Goal: Information Seeking & Learning: Learn about a topic

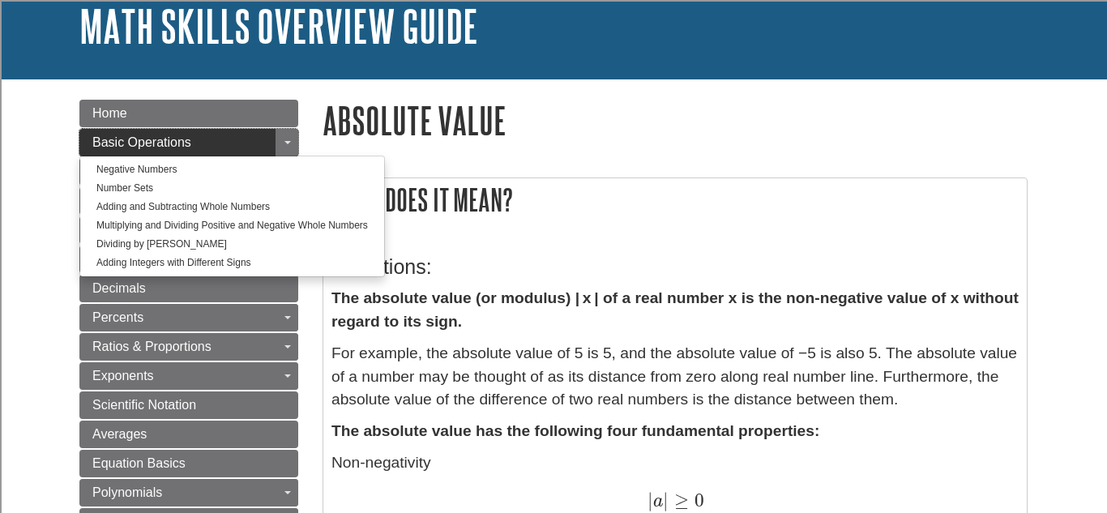
click at [272, 141] on link "Basic Operations" at bounding box center [188, 143] width 219 height 28
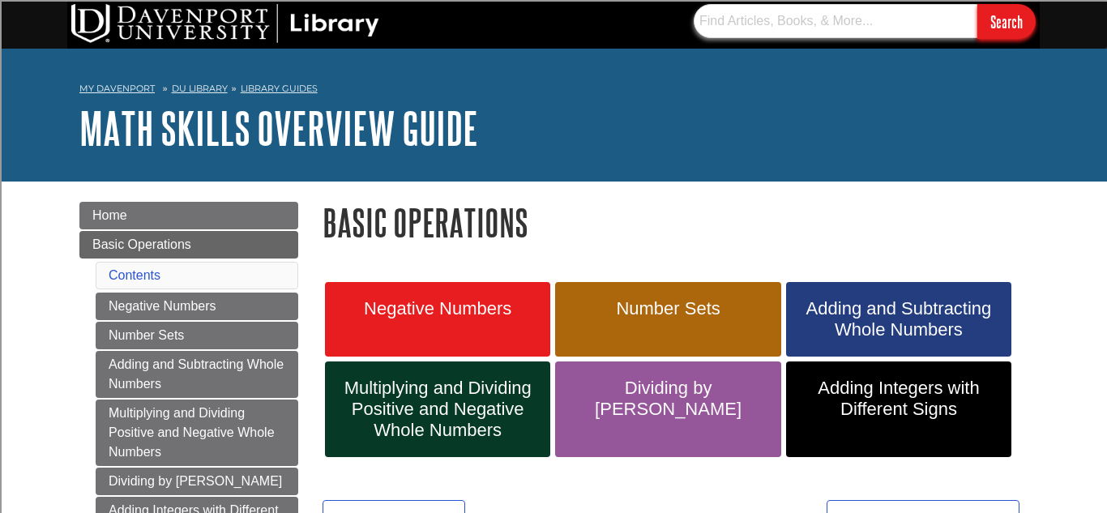
click at [732, 27] on input "text" at bounding box center [836, 21] width 284 height 34
type input "Evaluating Expressions"
click at [978, 4] on input "Search" at bounding box center [1007, 21] width 58 height 35
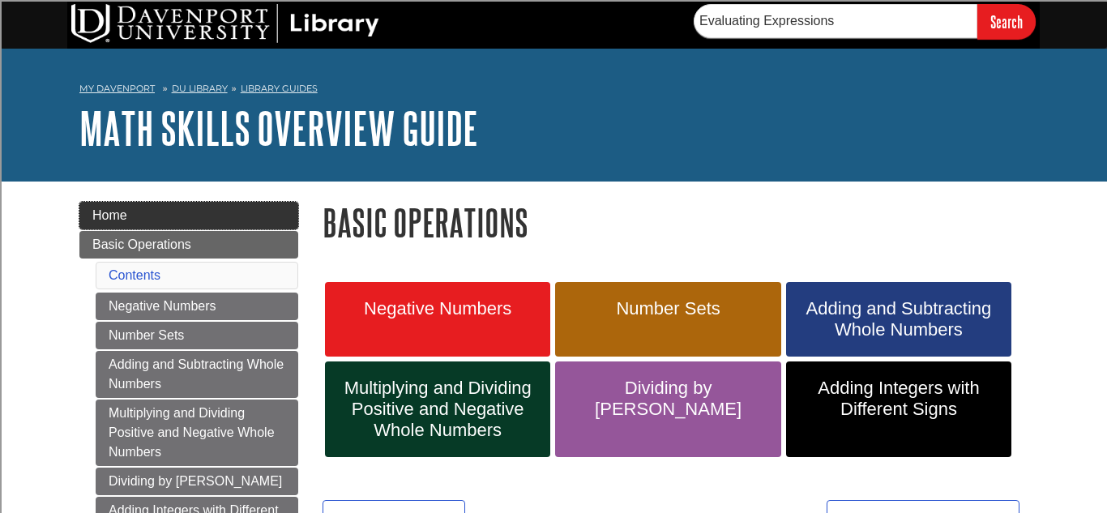
click at [237, 203] on link "Home" at bounding box center [188, 216] width 219 height 28
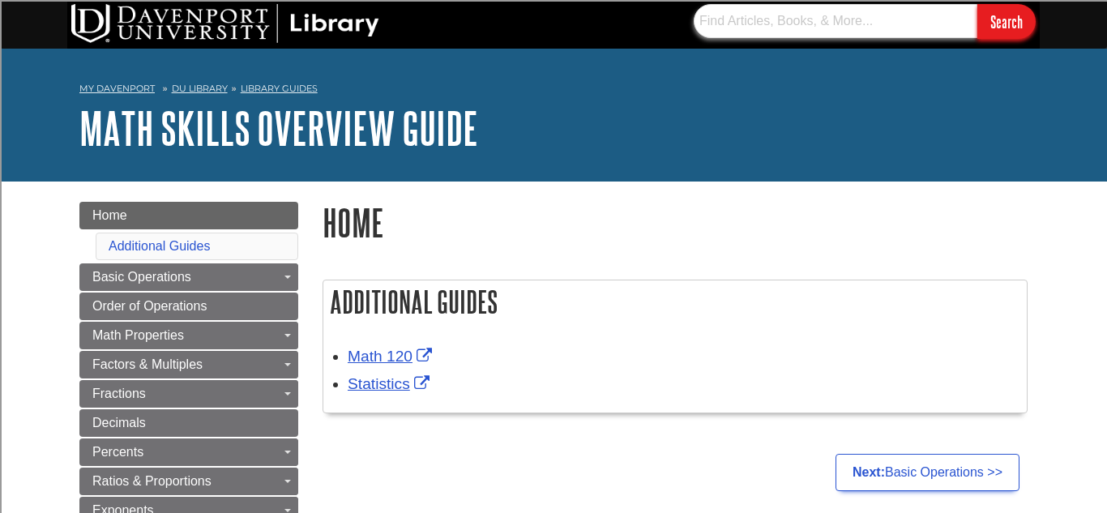
click at [935, 24] on input "text" at bounding box center [836, 21] width 284 height 34
type input "Evaluating Expressions"
click at [978, 4] on input "Search" at bounding box center [1007, 21] width 58 height 35
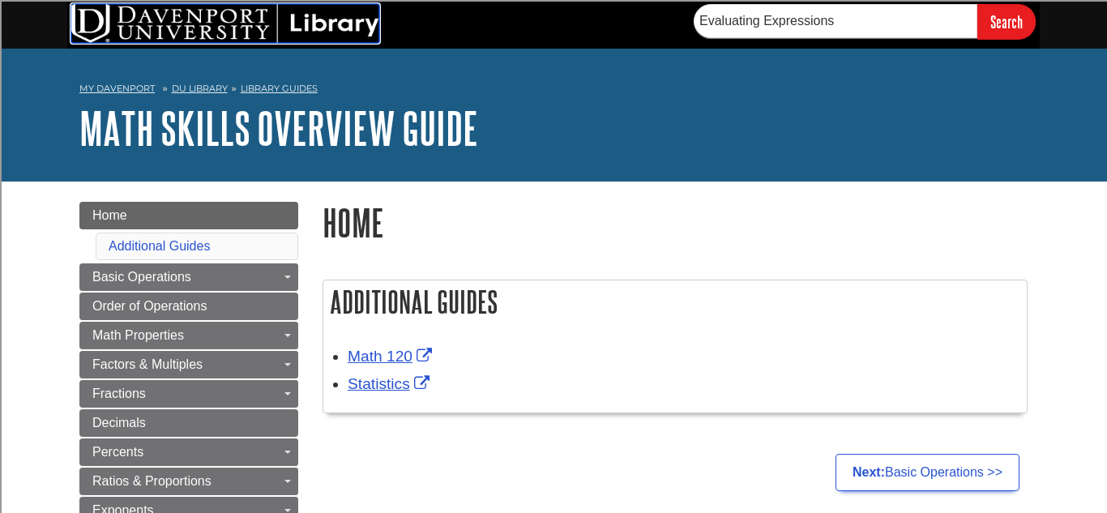
click at [152, 33] on img at bounding box center [225, 23] width 308 height 39
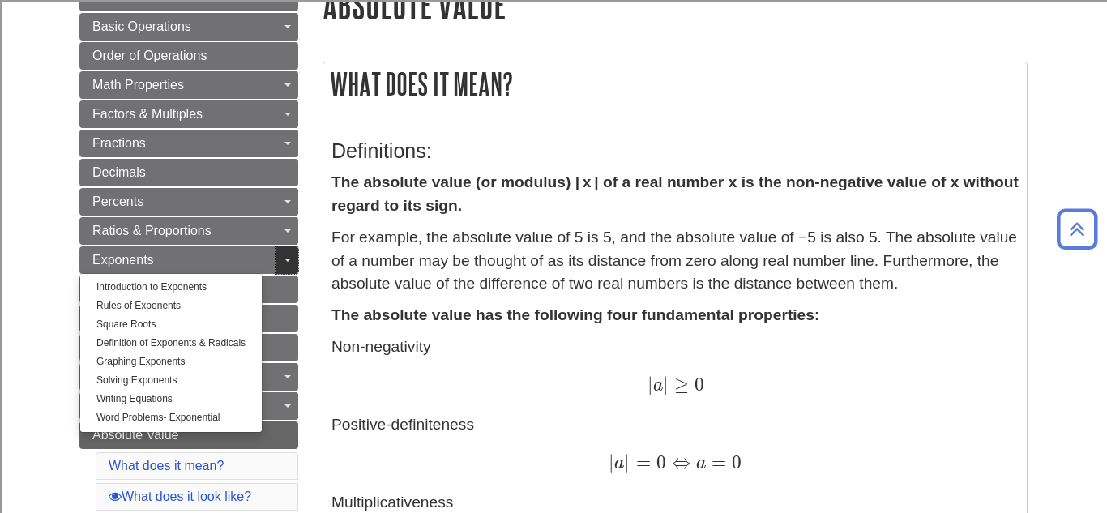
scroll to position [220, 0]
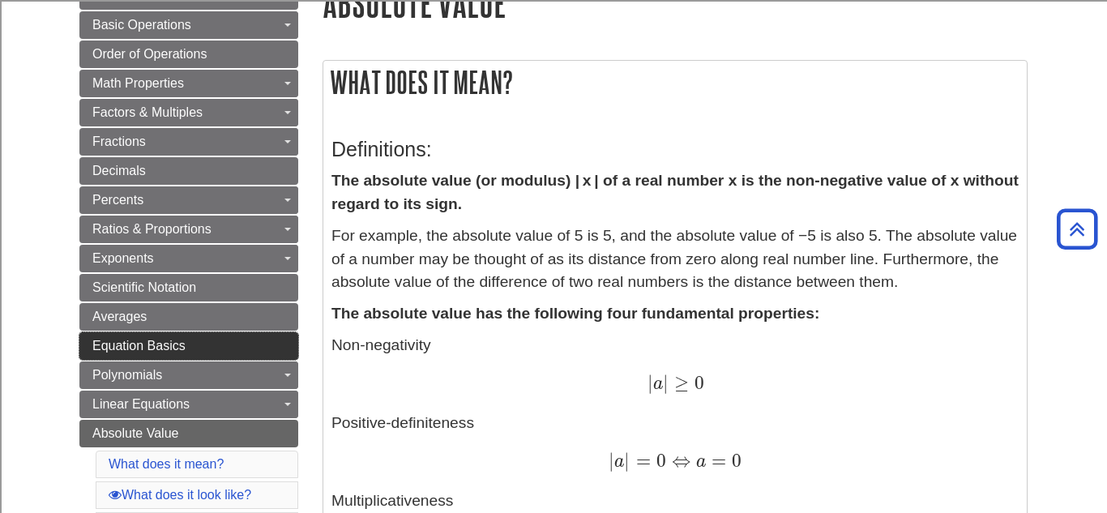
click at [286, 342] on link "Equation Basics" at bounding box center [188, 346] width 219 height 28
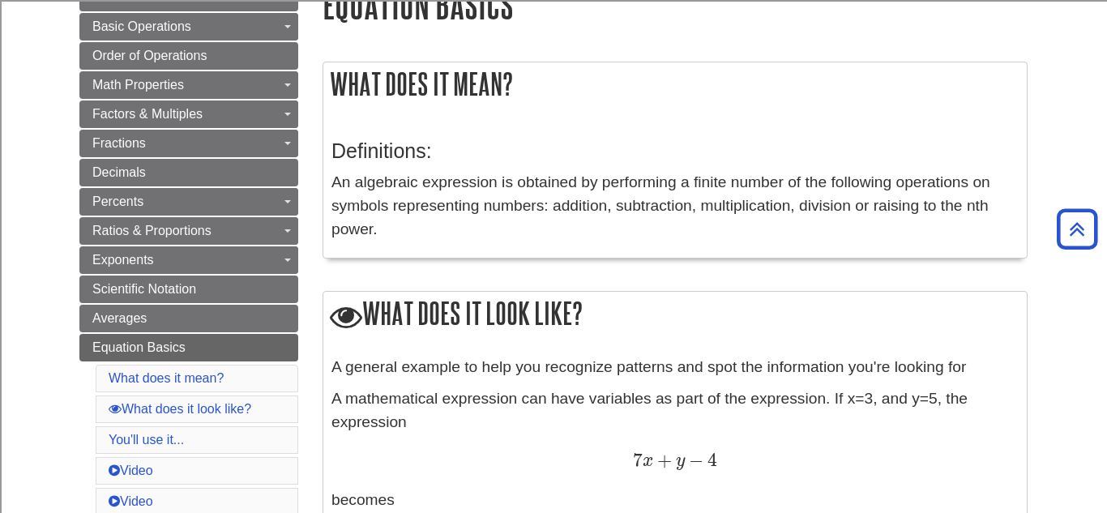
scroll to position [198, 0]
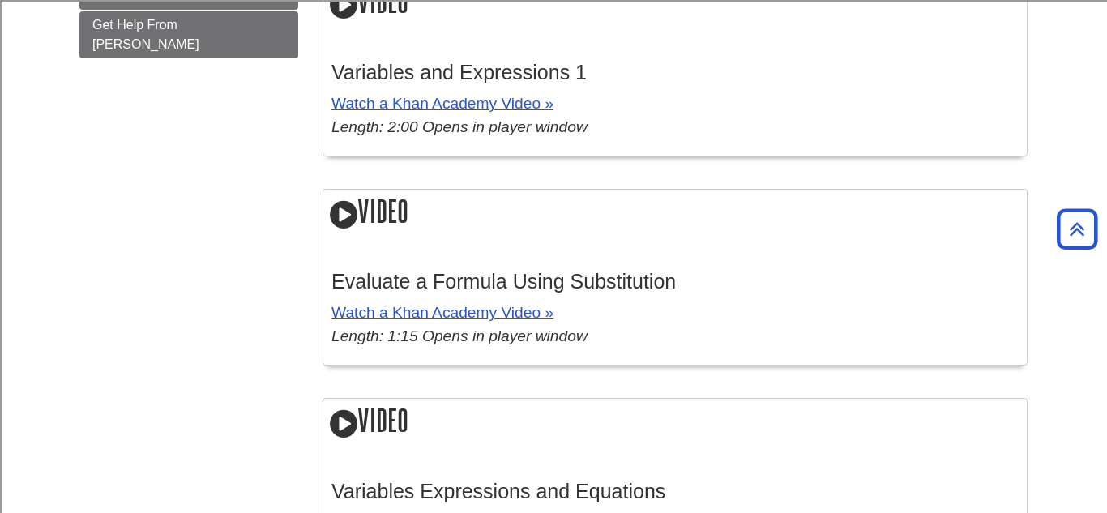
scroll to position [1347, 0]
click at [807, 276] on h3 "Evaluate a Formula Using Substitution" at bounding box center [675, 281] width 687 height 24
